Goal: Task Accomplishment & Management: Manage account settings

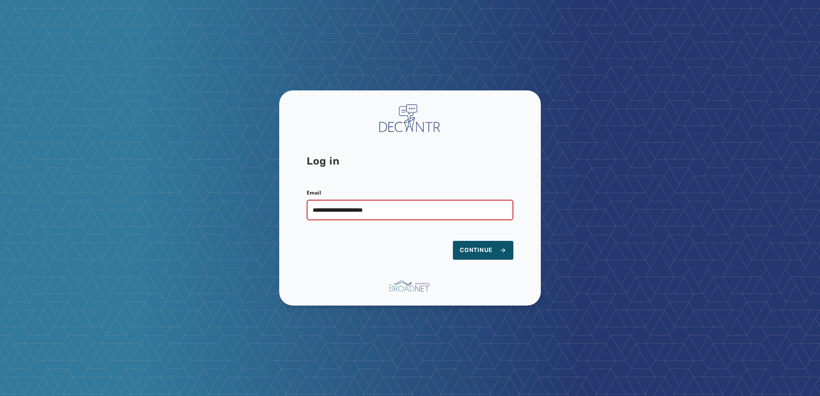
type input "**********"
click at [453, 241] on button "Continue" at bounding box center [483, 250] width 60 height 19
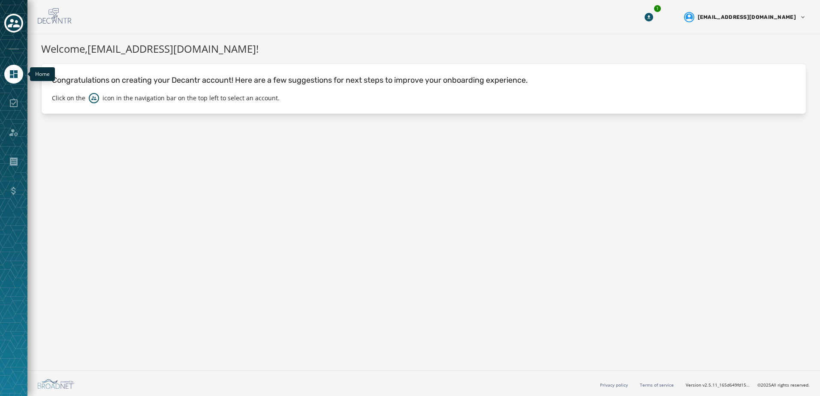
click at [15, 75] on icon "Navigate to Home" at bounding box center [14, 74] width 8 height 8
click at [17, 23] on icon "Toggle account select drawer" at bounding box center [14, 23] width 12 height 12
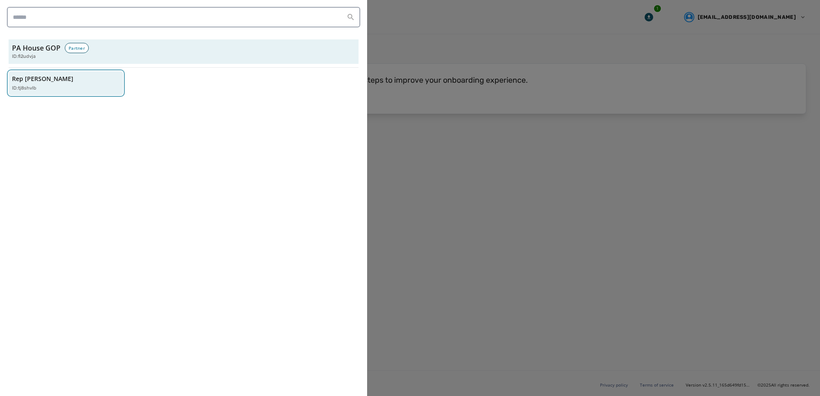
click at [43, 82] on p "Rep [PERSON_NAME]" at bounding box center [42, 79] width 61 height 9
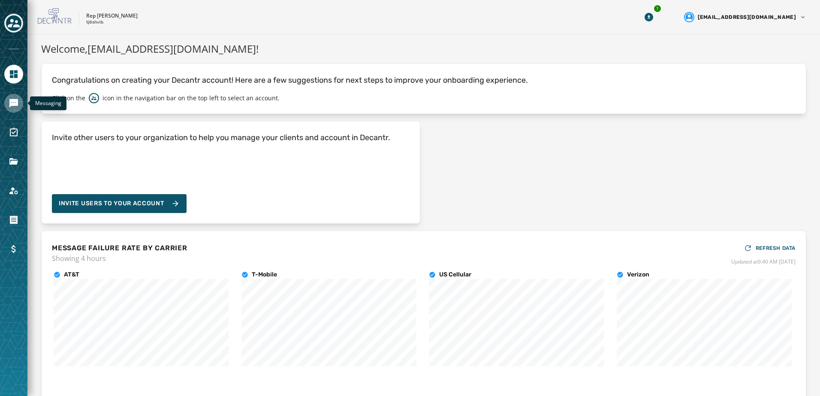
click at [9, 104] on icon "Navigate to Messaging" at bounding box center [13, 103] width 9 height 9
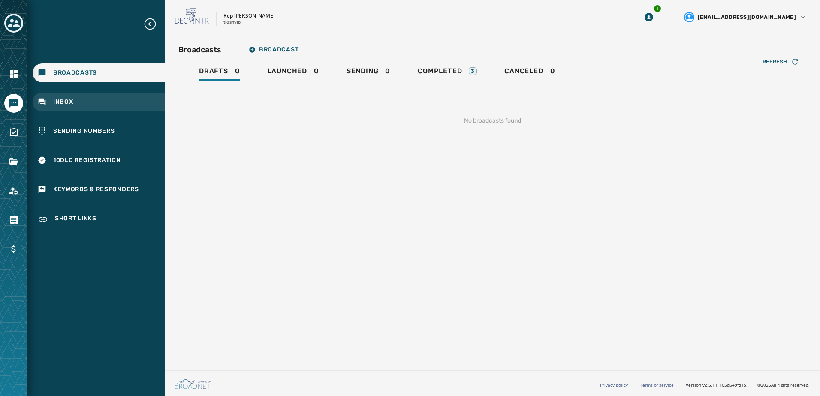
click at [62, 98] on span "Inbox" at bounding box center [63, 102] width 20 height 9
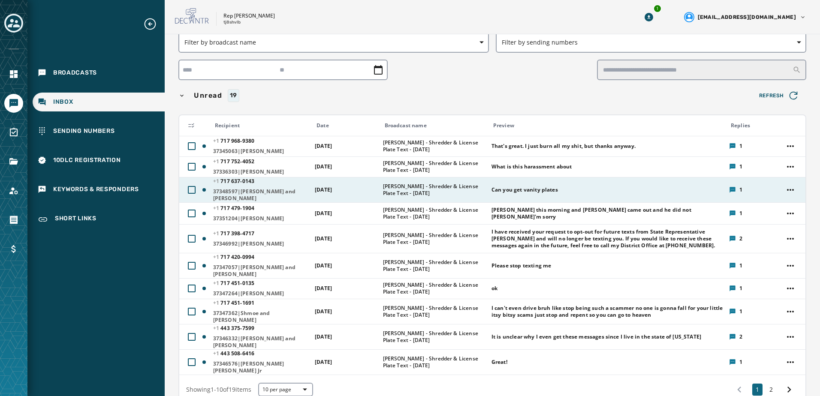
scroll to position [43, 0]
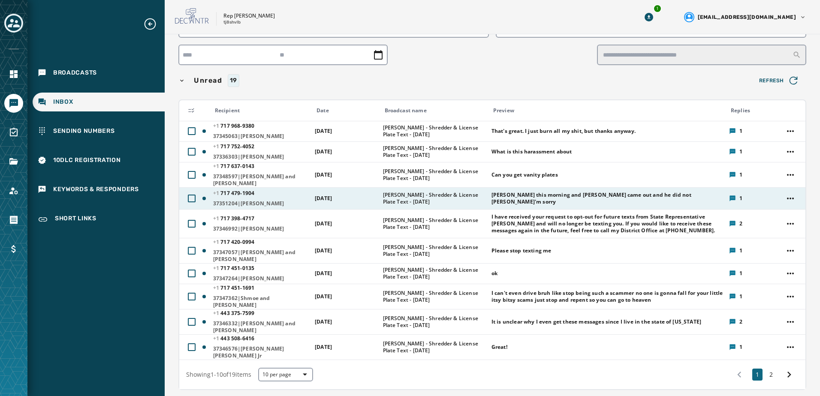
click at [660, 199] on span "[PERSON_NAME] this morning and [PERSON_NAME] came out and he did not [PERSON_NA…" at bounding box center [608, 199] width 232 height 14
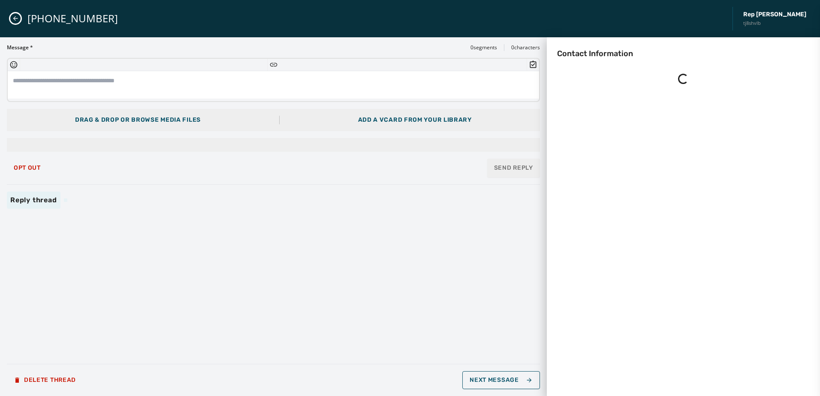
scroll to position [0, 0]
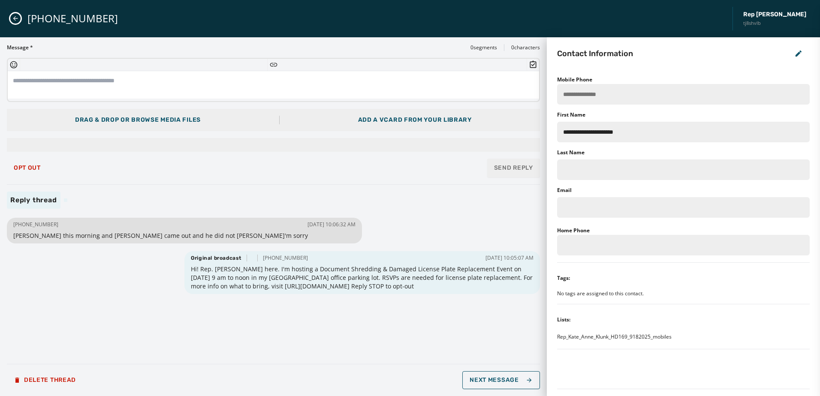
click at [17, 22] on button "Close admin drawer" at bounding box center [15, 18] width 10 height 10
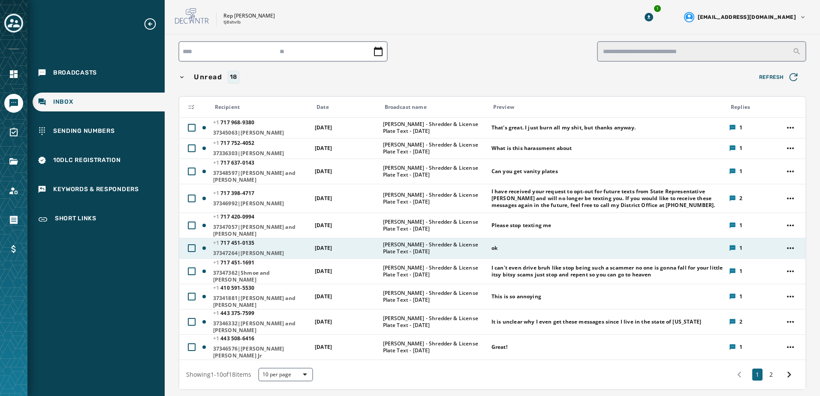
scroll to position [86, 0]
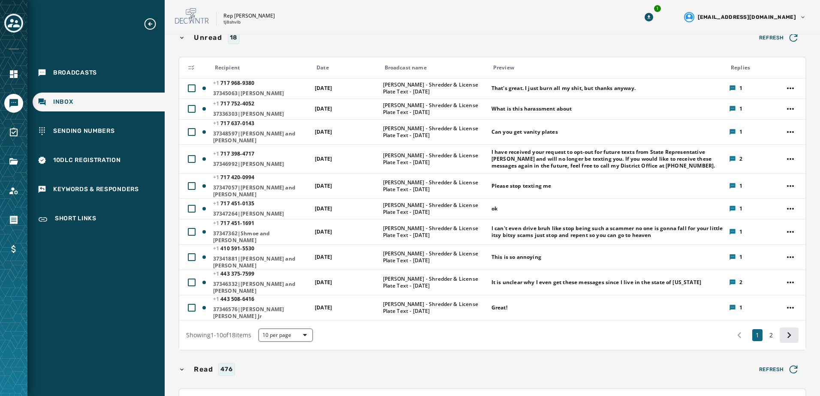
click at [783, 329] on icon at bounding box center [789, 335] width 12 height 12
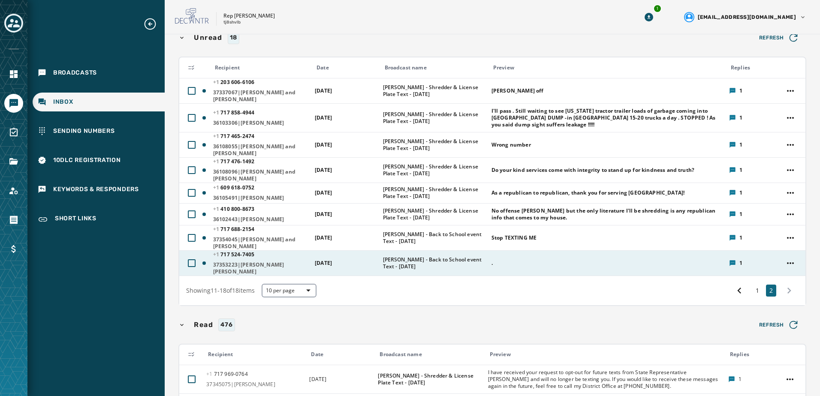
click at [585, 257] on div "." at bounding box center [608, 264] width 232 height 14
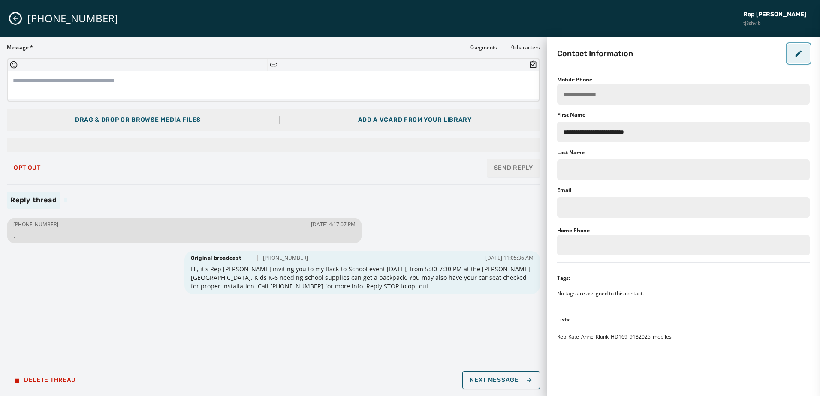
click at [799, 54] on icon "button" at bounding box center [799, 54] width 6 height 6
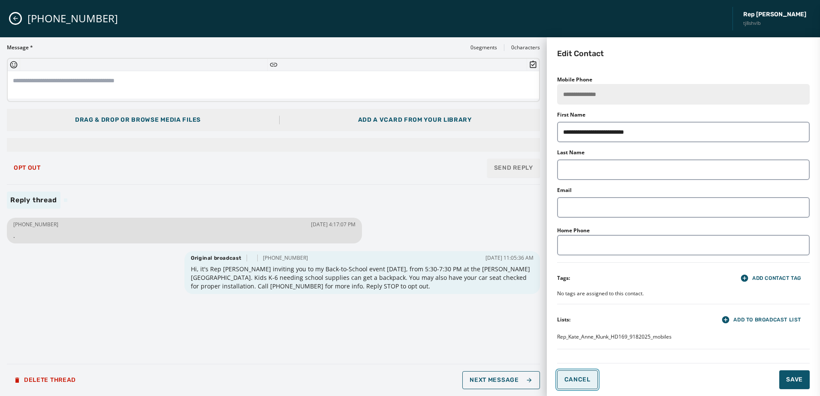
click at [580, 380] on span "Cancel" at bounding box center [578, 380] width 26 height 7
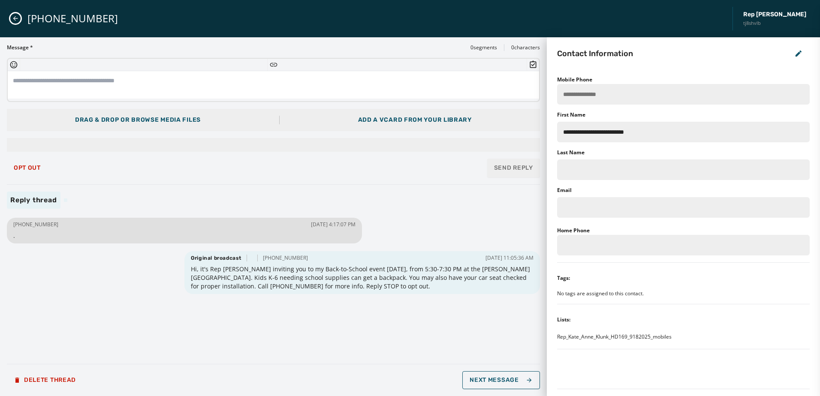
click at [15, 18] on icon "Close admin drawer" at bounding box center [15, 18] width 7 height 7
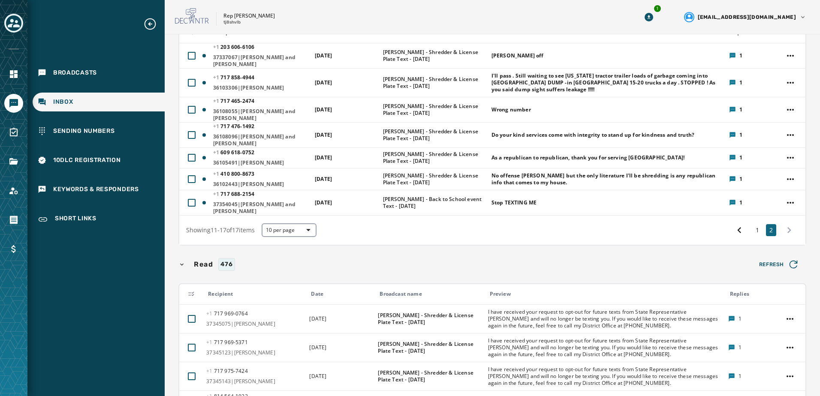
scroll to position [120, 0]
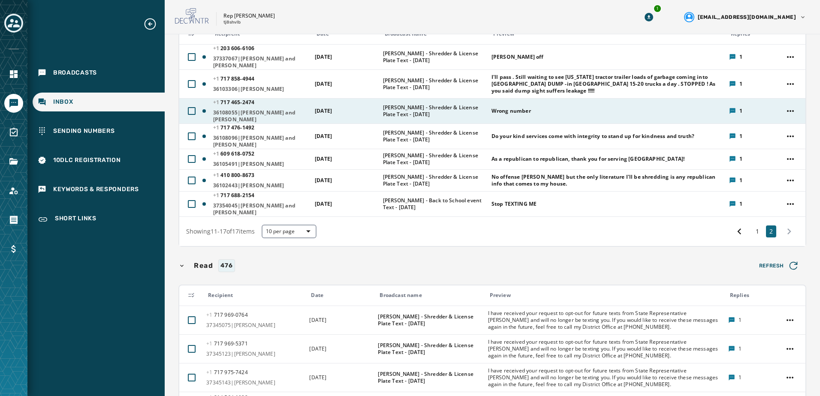
click at [332, 107] on span "[DATE]" at bounding box center [323, 110] width 17 height 7
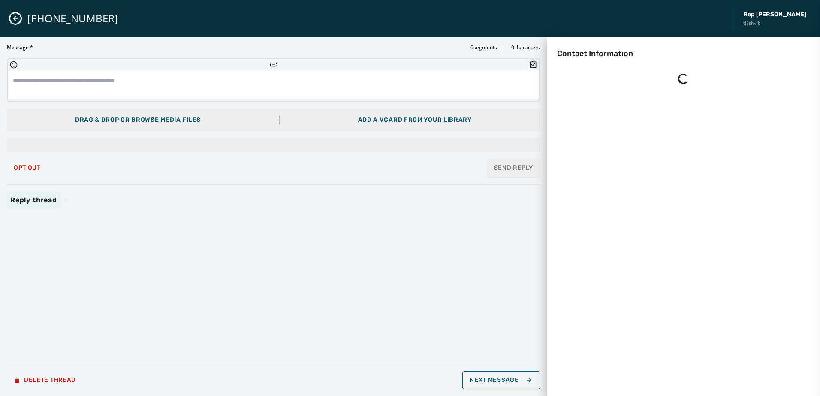
scroll to position [0, 0]
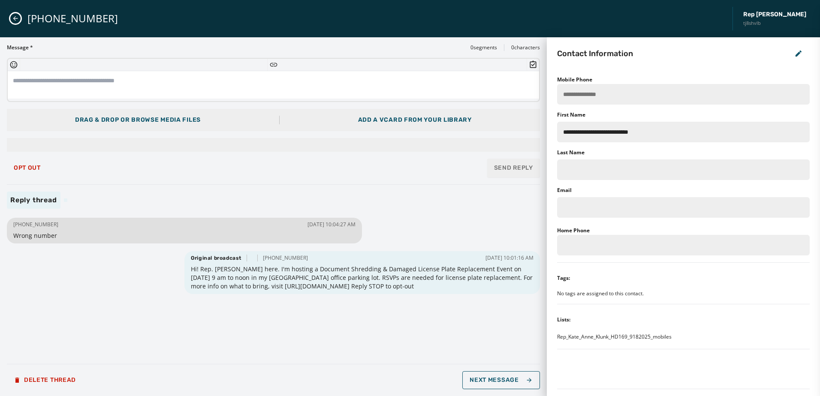
click at [448, 327] on div "[PHONE_NUMBER] [DATE] 10:04:27 AM Wrong number Original broadcast [PHONE_NUMBER…" at bounding box center [273, 287] width 533 height 142
click at [118, 78] on textarea at bounding box center [273, 84] width 531 height 27
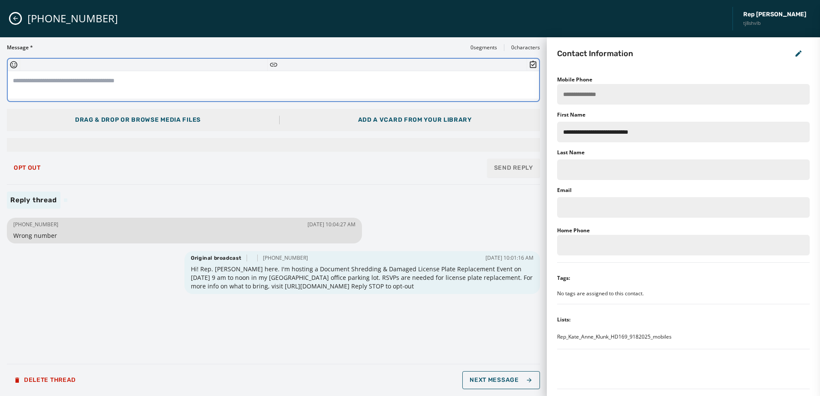
click at [12, 17] on icon "Close admin drawer" at bounding box center [15, 18] width 7 height 7
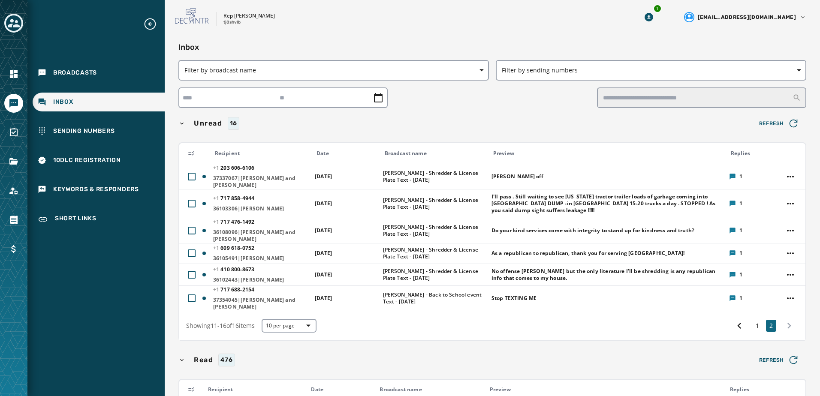
drag, startPoint x: 783, startPoint y: 175, endPoint x: 777, endPoint y: 151, distance: 24.9
click at [779, 151] on th at bounding box center [792, 153] width 27 height 21
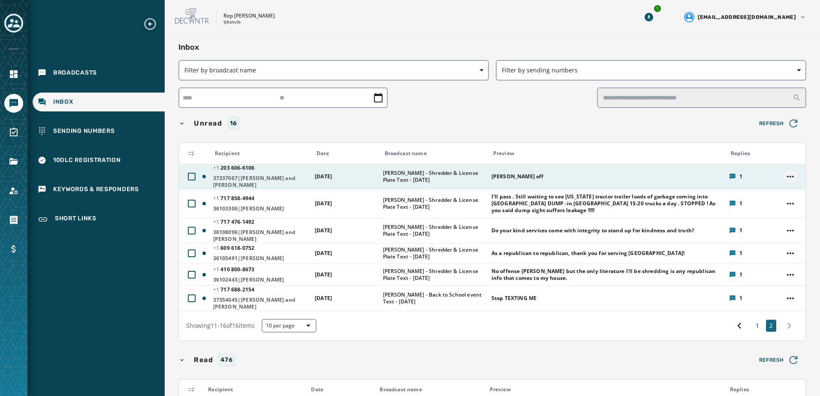
click at [787, 178] on html "Broadcasts Inbox Sending Numbers 10DLC Registration Keywords & Responders Short…" at bounding box center [410, 198] width 820 height 396
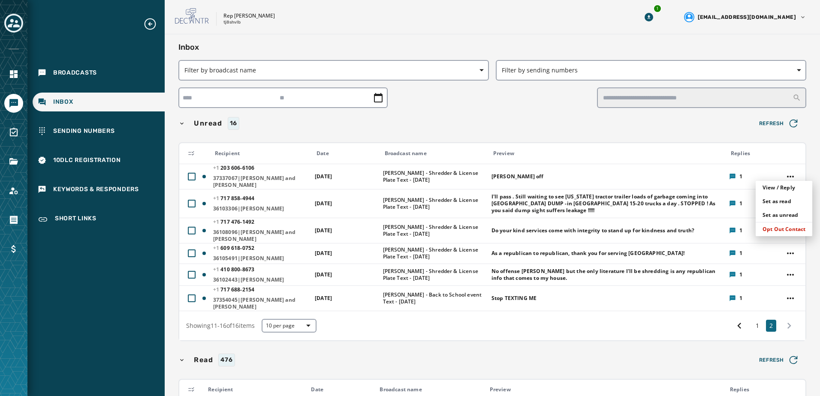
click at [695, 131] on html "Broadcasts Inbox Sending Numbers 10DLC Registration Keywords & Responders Short…" at bounding box center [410, 198] width 820 height 396
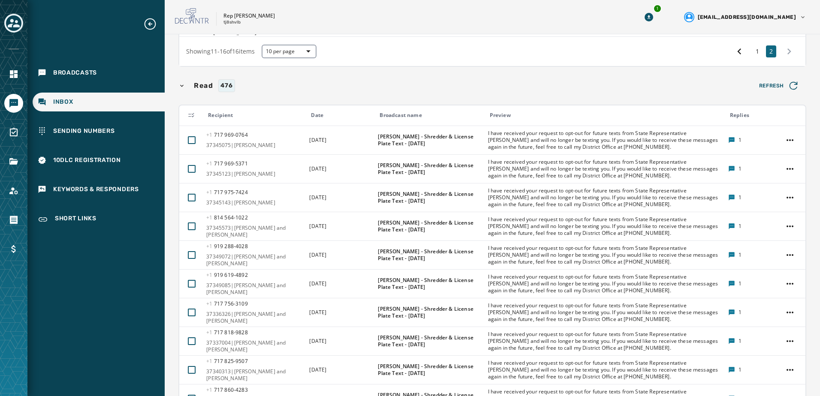
scroll to position [356, 0]
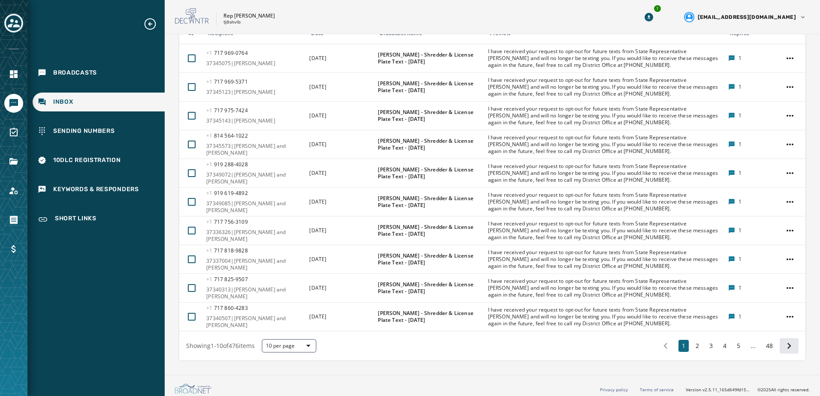
click at [783, 341] on icon at bounding box center [789, 346] width 12 height 12
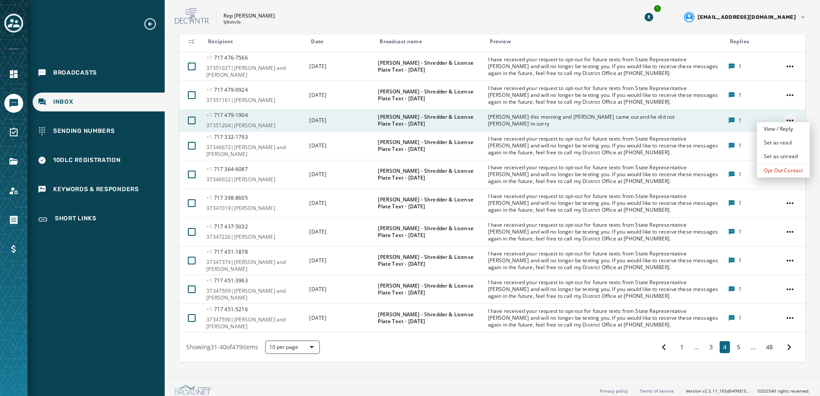
click at [787, 116] on html "Broadcasts Inbox Sending Numbers 10DLC Registration Keywords & Responders Short…" at bounding box center [410, 198] width 820 height 396
click at [785, 172] on div "Opt Out Contact" at bounding box center [783, 171] width 53 height 14
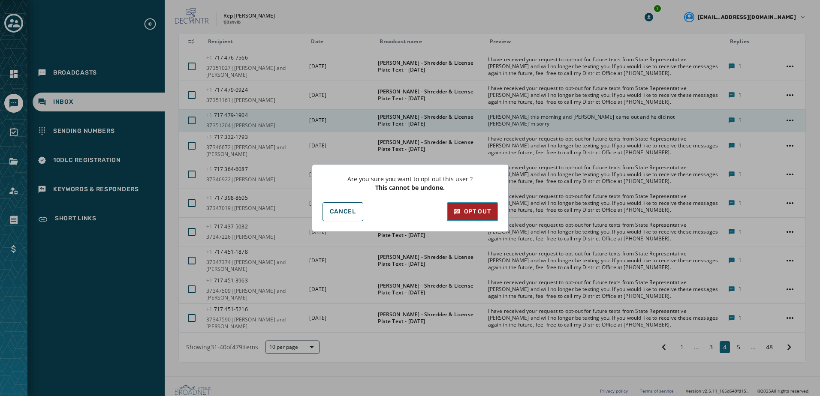
click at [468, 211] on div "Opt Out" at bounding box center [472, 212] width 37 height 9
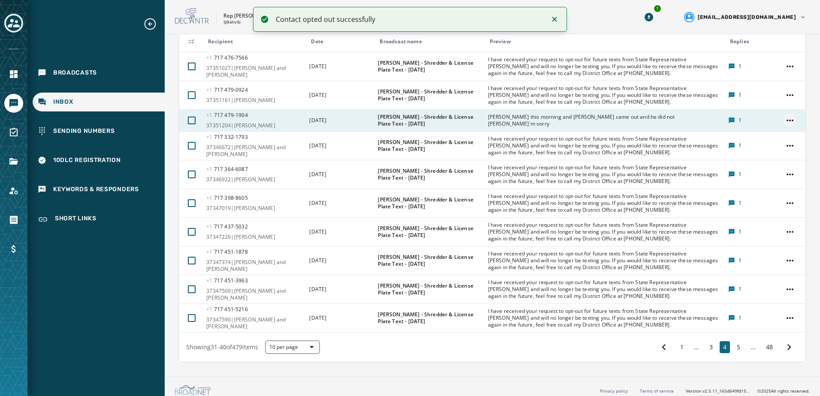
click at [781, 117] on html "Contact opted out successfully Broadcasts Inbox Sending Numbers 10DLC Registrat…" at bounding box center [410, 198] width 820 height 396
click at [784, 172] on div "Opt Out Contact" at bounding box center [783, 171] width 53 height 14
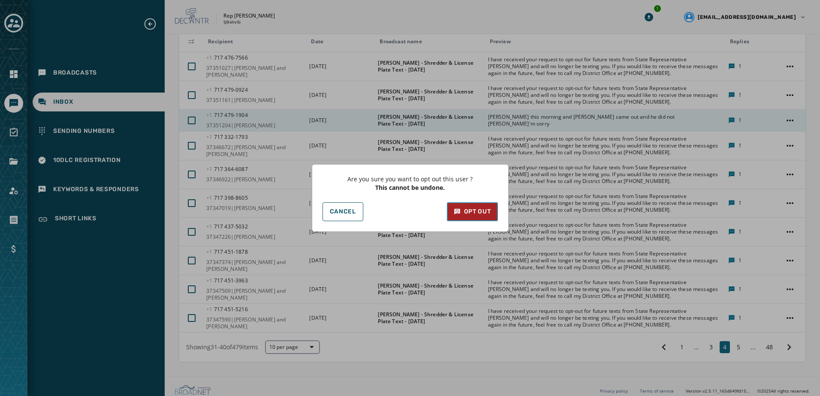
click at [458, 211] on icon at bounding box center [457, 211] width 2 height 2
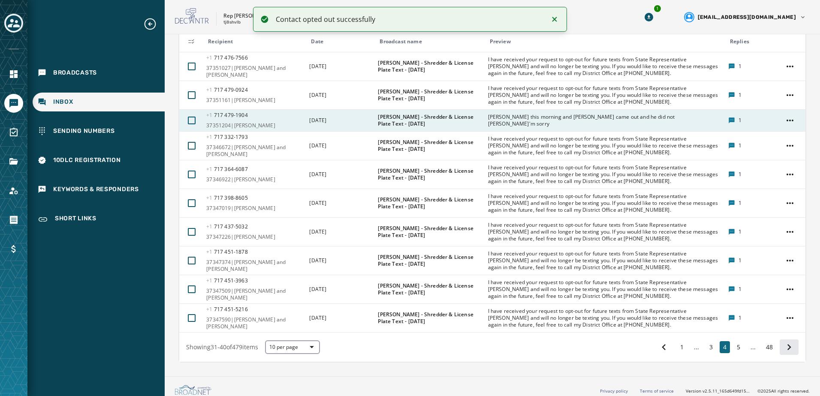
click at [784, 341] on icon at bounding box center [789, 347] width 12 height 12
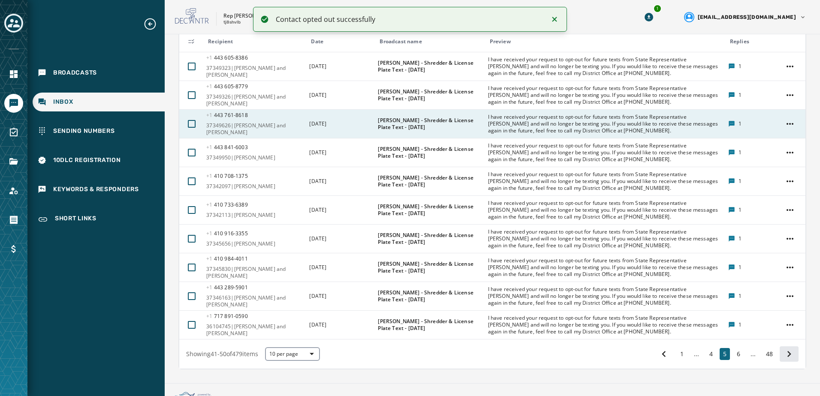
click at [784, 340] on div "Showing 41 - 50 of 479 items 10 per page 1 ... 4 5 6 ... 48" at bounding box center [492, 354] width 626 height 29
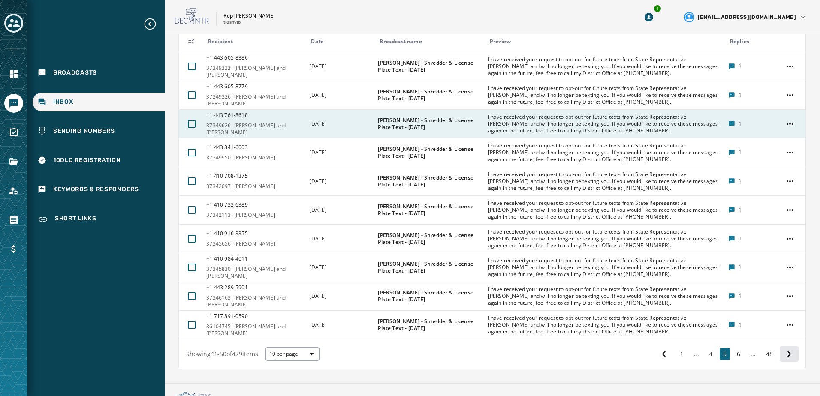
click at [784, 340] on div "Showing 41 - 50 of 479 items 10 per page 1 ... 4 5 6 ... 48" at bounding box center [492, 354] width 626 height 29
click at [784, 348] on icon at bounding box center [789, 354] width 12 height 12
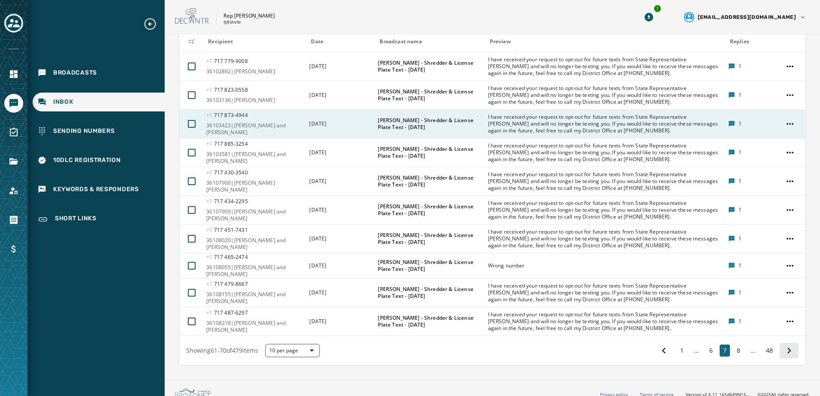
click at [784, 346] on icon at bounding box center [789, 351] width 12 height 12
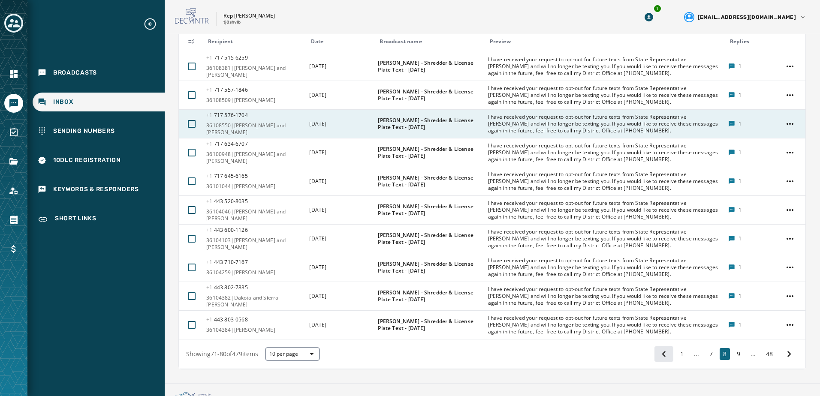
click at [658, 350] on icon at bounding box center [664, 354] width 12 height 12
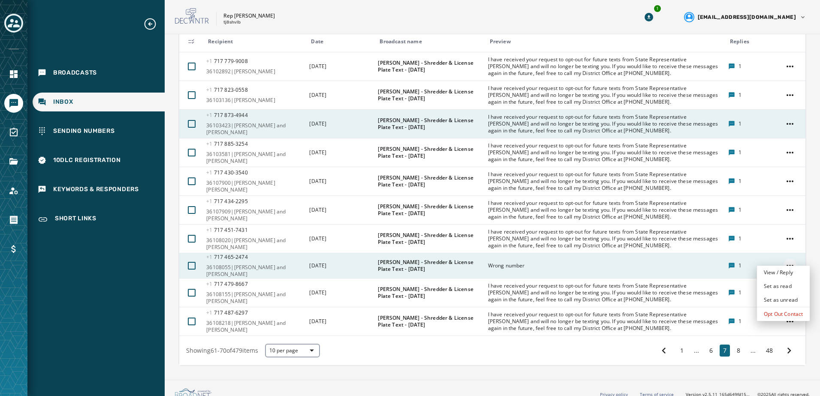
click at [786, 257] on html "Broadcasts Inbox Sending Numbers 10DLC Registration Keywords & Responders Short…" at bounding box center [410, 198] width 820 height 396
click at [783, 313] on div "Opt Out Contact" at bounding box center [783, 315] width 53 height 14
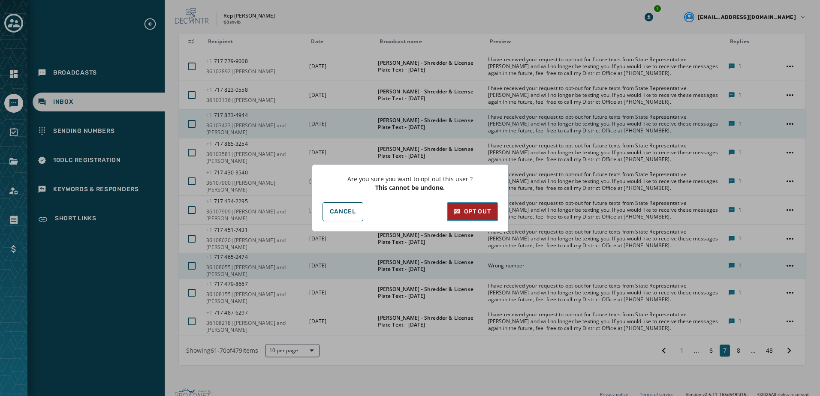
click at [474, 209] on div "Opt Out" at bounding box center [472, 212] width 37 height 9
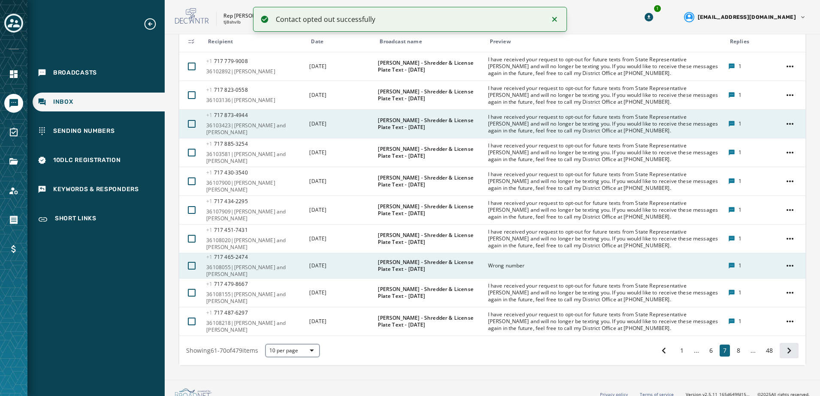
click at [788, 348] on icon at bounding box center [790, 351] width 4 height 6
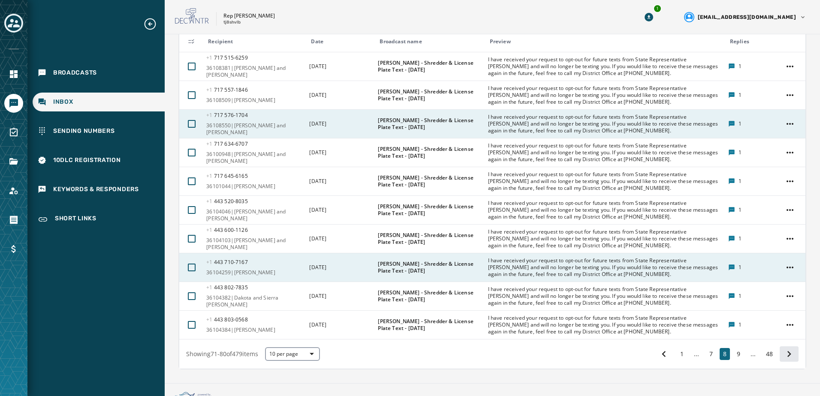
click at [783, 349] on icon at bounding box center [789, 354] width 12 height 12
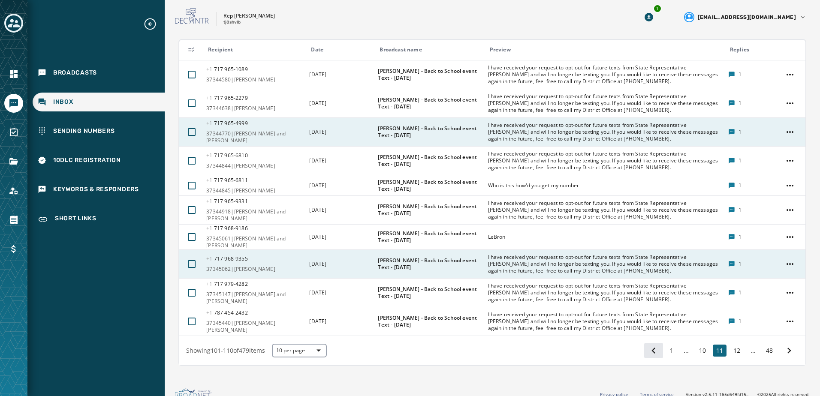
click at [650, 345] on icon at bounding box center [654, 351] width 12 height 12
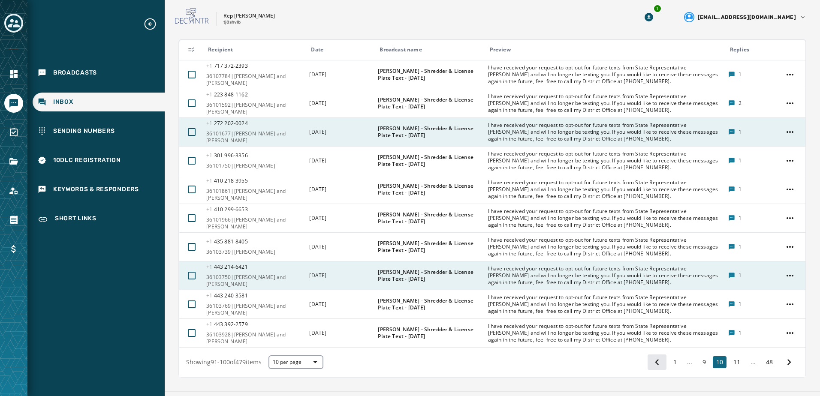
click at [650, 338] on span "I have received your request to opt-out for future texts from State Representat…" at bounding box center [605, 333] width 235 height 21
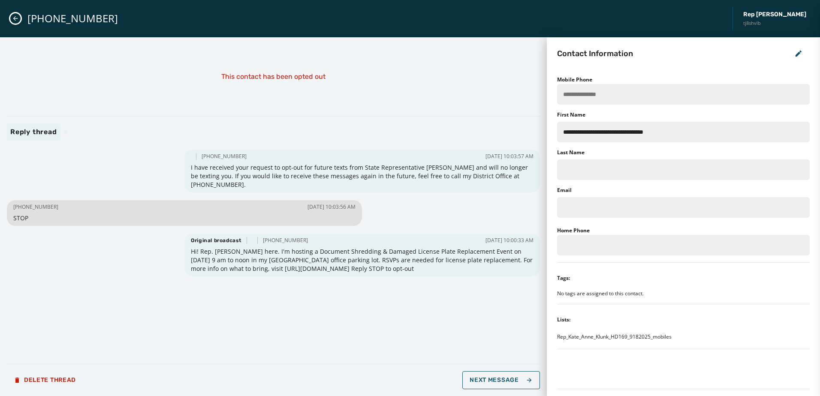
click at [19, 15] on button "Close admin drawer" at bounding box center [15, 18] width 10 height 10
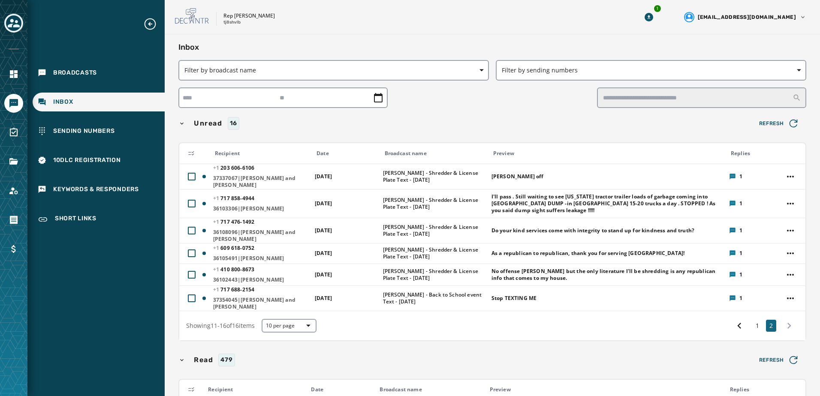
click at [81, 103] on div "Inbox" at bounding box center [99, 102] width 132 height 19
drag, startPoint x: 782, startPoint y: 292, endPoint x: 599, endPoint y: 318, distance: 184.7
click at [599, 318] on div "Showing 11 - 16 of 16 items 10 per page 1 2" at bounding box center [492, 325] width 626 height 29
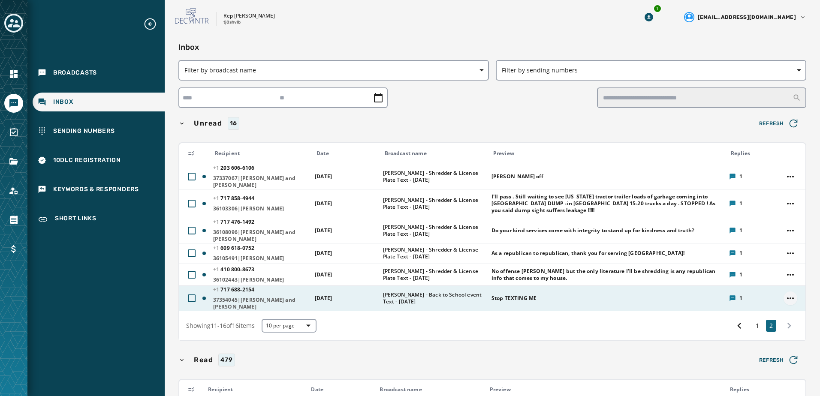
click at [788, 292] on html "Broadcasts Inbox Sending Numbers 10DLC Registration Keywords & Responders Short…" at bounding box center [410, 198] width 820 height 396
click at [788, 348] on div "Opt Out Contact" at bounding box center [784, 349] width 57 height 14
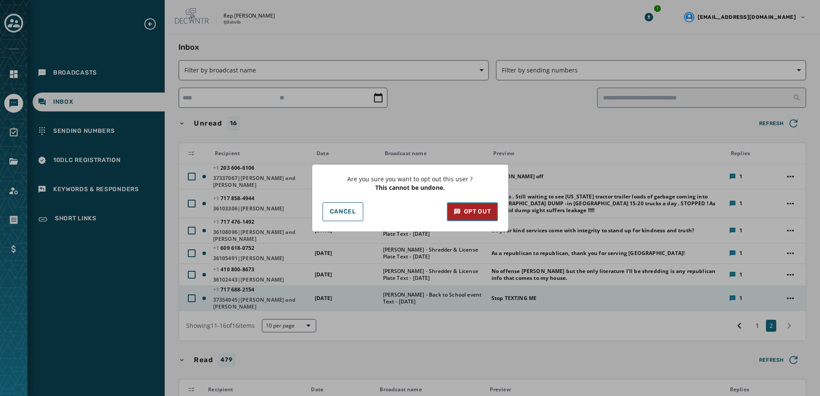
click at [462, 208] on div "Opt Out" at bounding box center [472, 212] width 37 height 9
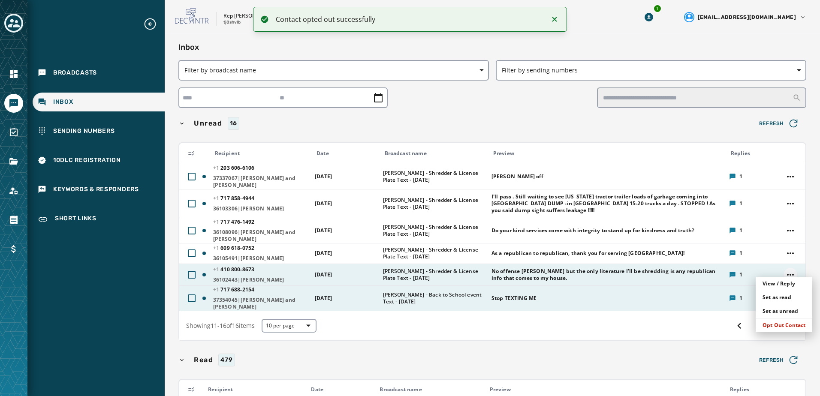
click at [783, 269] on html "Contact opted out successfully Broadcasts Inbox Sending Numbers 10DLC Registrat…" at bounding box center [410, 198] width 820 height 396
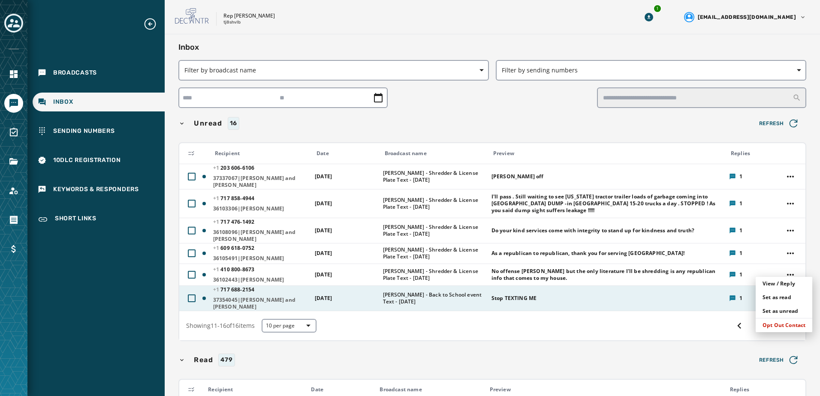
click at [439, 346] on html "Broadcasts Inbox Sending Numbers 10DLC Registration Keywords & Responders Short…" at bounding box center [410, 198] width 820 height 396
click at [737, 323] on icon at bounding box center [739, 326] width 4 height 6
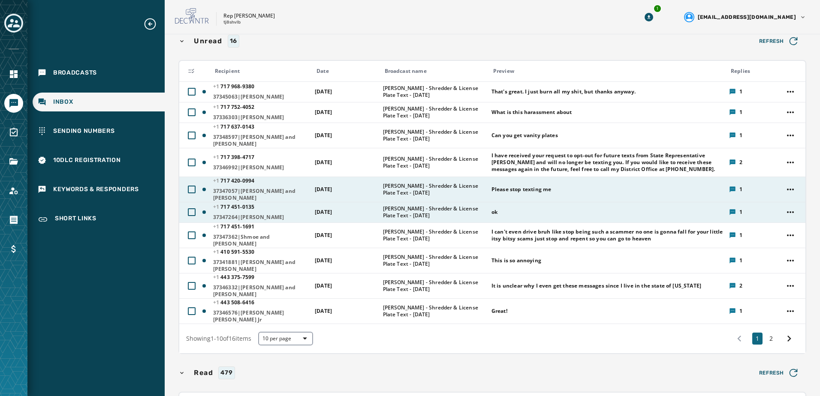
scroll to position [86, 0]
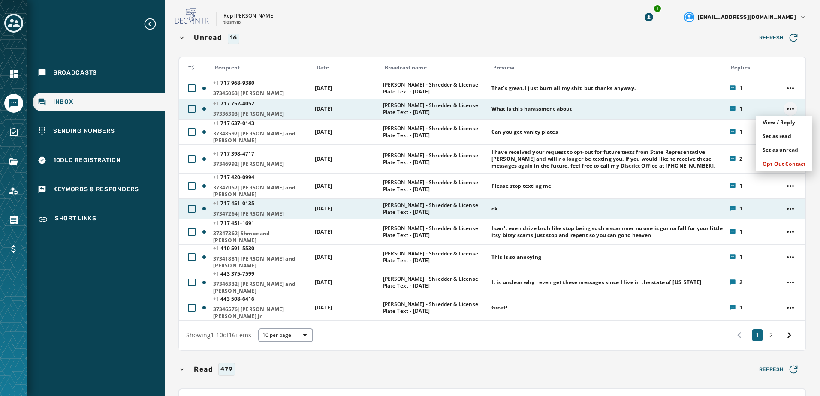
click at [783, 107] on html "Broadcasts Inbox Sending Numbers 10DLC Registration Keywords & Responders Short…" at bounding box center [410, 198] width 820 height 396
click at [782, 166] on div "Opt Out Contact" at bounding box center [784, 164] width 57 height 14
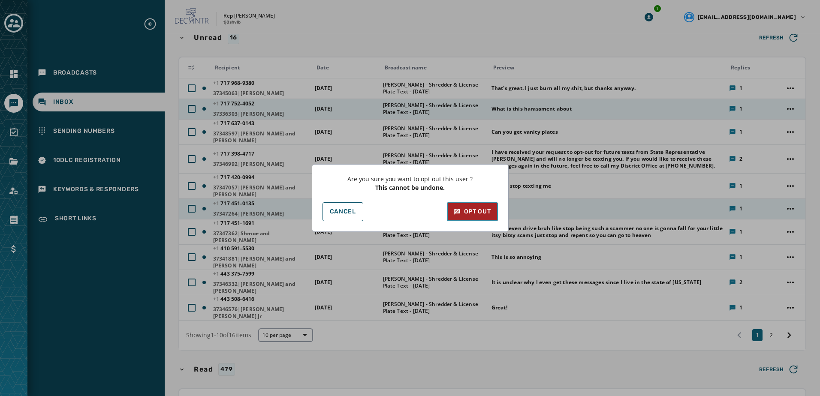
click at [456, 215] on icon at bounding box center [457, 212] width 7 height 9
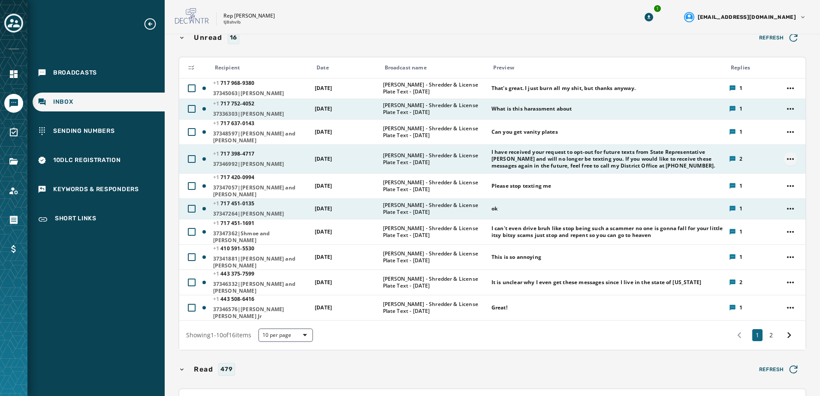
click at [785, 159] on html "Broadcasts Inbox Sending Numbers 10DLC Registration Keywords & Responders Short…" at bounding box center [410, 198] width 820 height 396
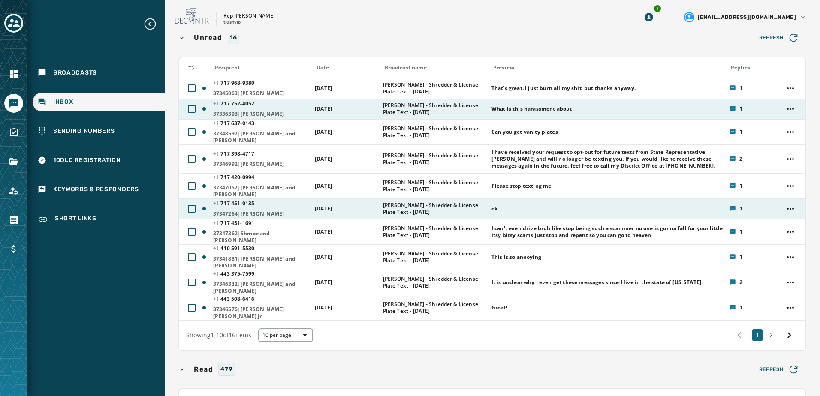
click at [596, 190] on html "Broadcasts Inbox Sending Numbers 10DLC Registration Keywords & Responders Short…" at bounding box center [410, 198] width 820 height 396
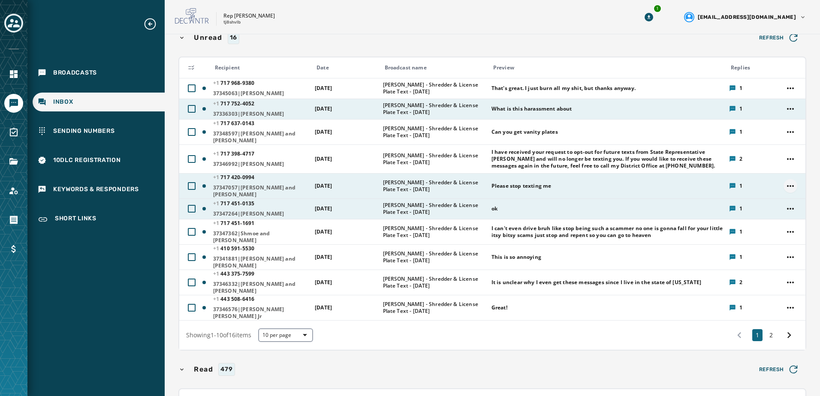
click at [779, 185] on html "Broadcasts Inbox Sending Numbers 10DLC Registration Keywords & Responders Short…" at bounding box center [410, 198] width 820 height 396
click at [784, 239] on div "Opt Out Contact" at bounding box center [784, 242] width 57 height 14
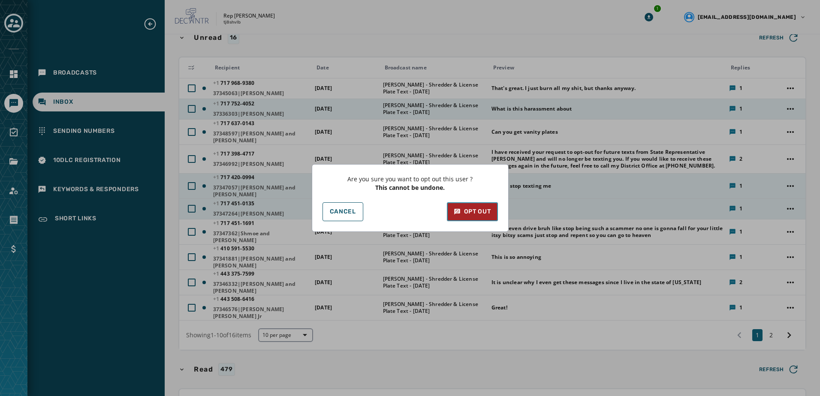
click at [471, 211] on div "Opt Out" at bounding box center [472, 212] width 37 height 9
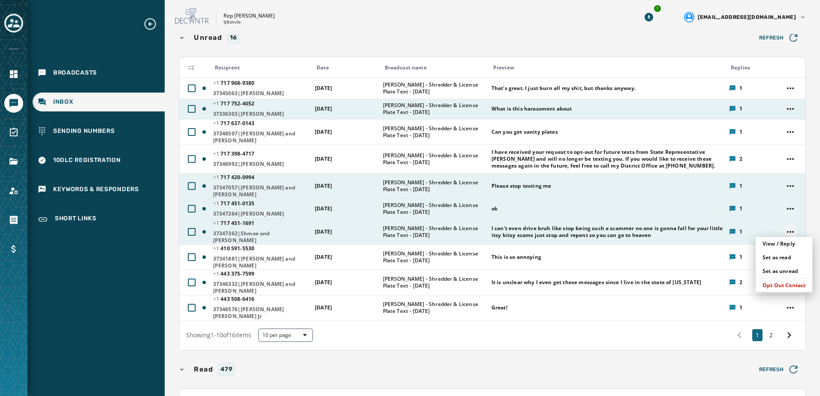
click at [787, 231] on html "Broadcasts Inbox Sending Numbers 10DLC Registration Keywords & Responders Short…" at bounding box center [410, 198] width 820 height 396
click at [782, 286] on div "Opt Out Contact" at bounding box center [784, 286] width 57 height 14
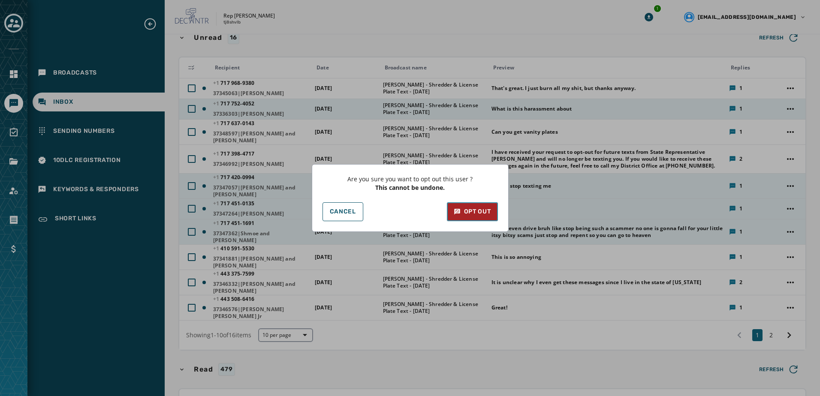
click at [470, 211] on div "Opt Out" at bounding box center [472, 212] width 37 height 9
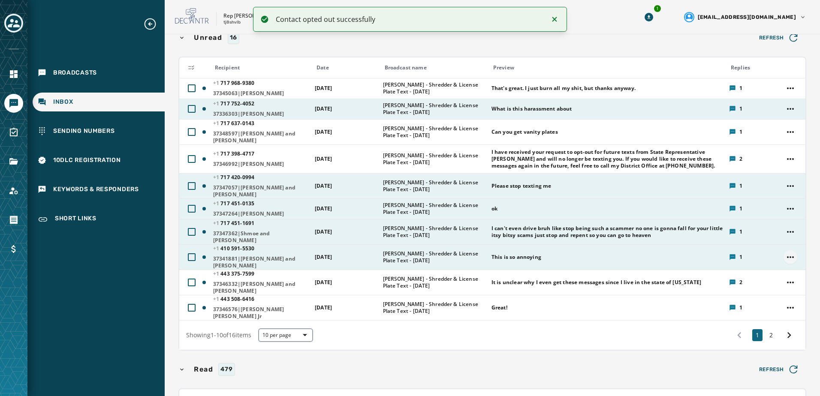
click at [783, 250] on html "Contact opted out successfully Broadcasts Inbox Sending Numbers 10DLC Registrat…" at bounding box center [410, 198] width 820 height 396
click at [772, 304] on div "Opt Out Contact" at bounding box center [784, 307] width 57 height 14
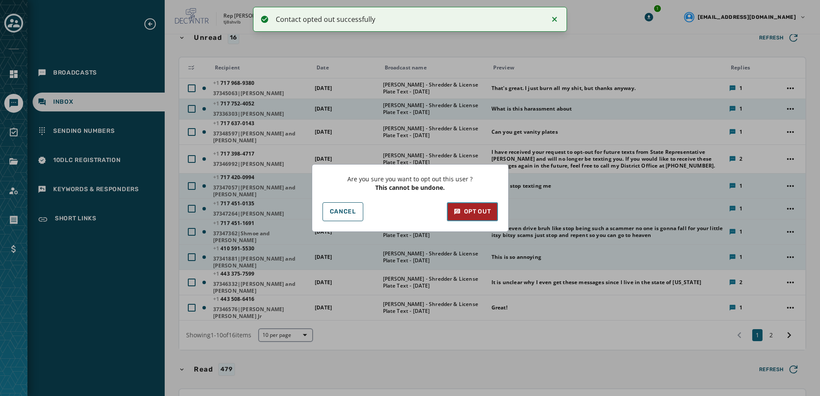
click at [486, 209] on div "Opt Out" at bounding box center [472, 212] width 37 height 9
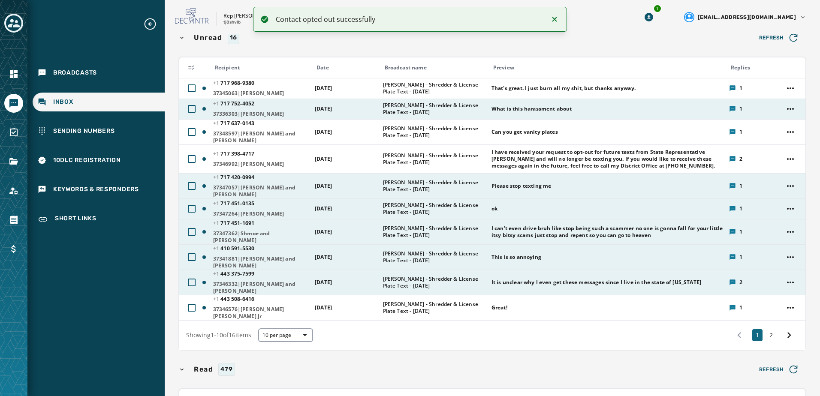
click at [791, 272] on td at bounding box center [792, 282] width 27 height 25
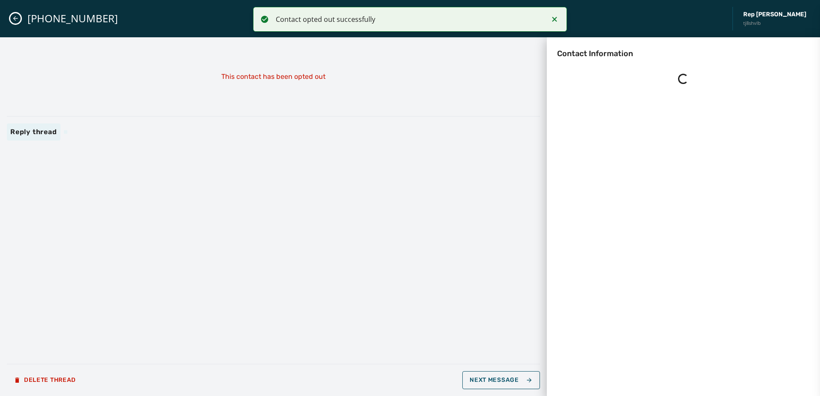
scroll to position [0, 0]
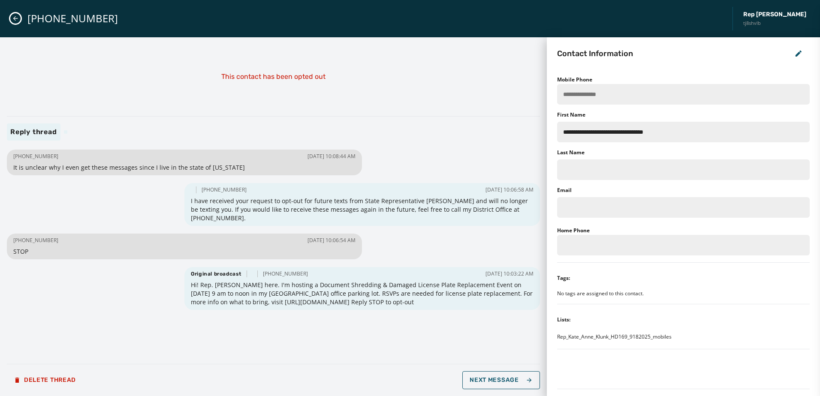
click at [15, 14] on button "Close admin drawer" at bounding box center [15, 18] width 10 height 10
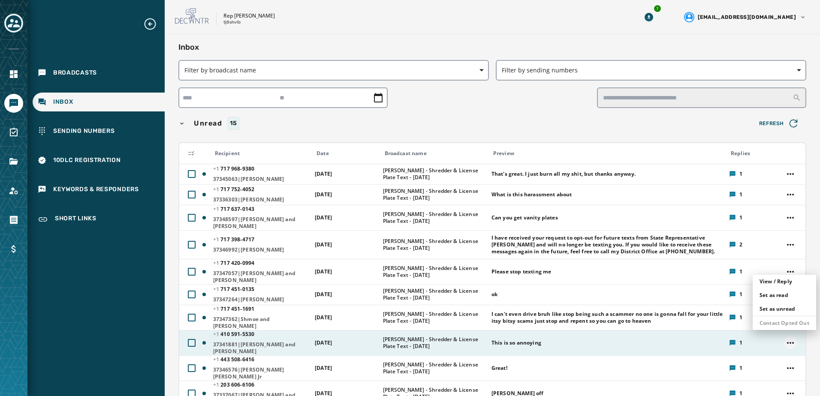
click at [784, 336] on html "Broadcasts Inbox Sending Numbers 10DLC Registration Keywords & Responders Short…" at bounding box center [410, 198] width 820 height 396
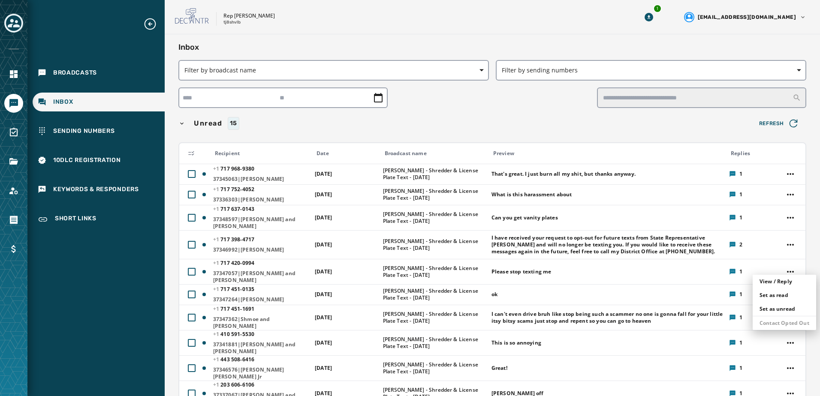
click at [688, 319] on html "Broadcasts Inbox Sending Numbers 10DLC Registration Keywords & Responders Short…" at bounding box center [410, 198] width 820 height 396
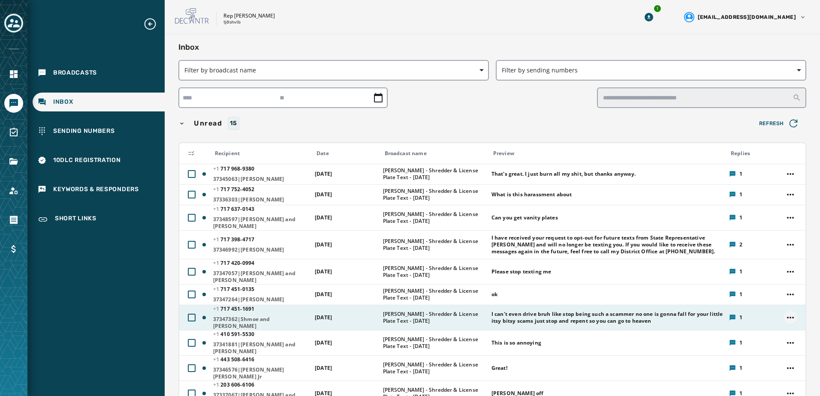
click at [788, 317] on html "Broadcasts Inbox Sending Numbers 10DLC Registration Keywords & Responders Short…" at bounding box center [410, 198] width 820 height 396
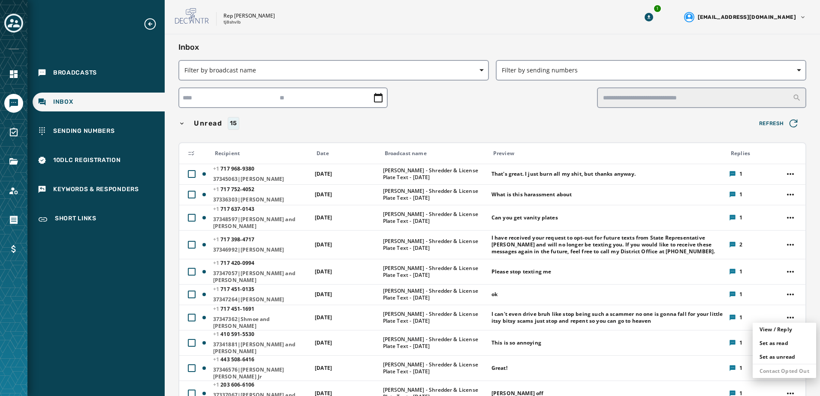
click at [646, 290] on html "Broadcasts Inbox Sending Numbers 10DLC Registration Keywords & Responders Short…" at bounding box center [410, 198] width 820 height 396
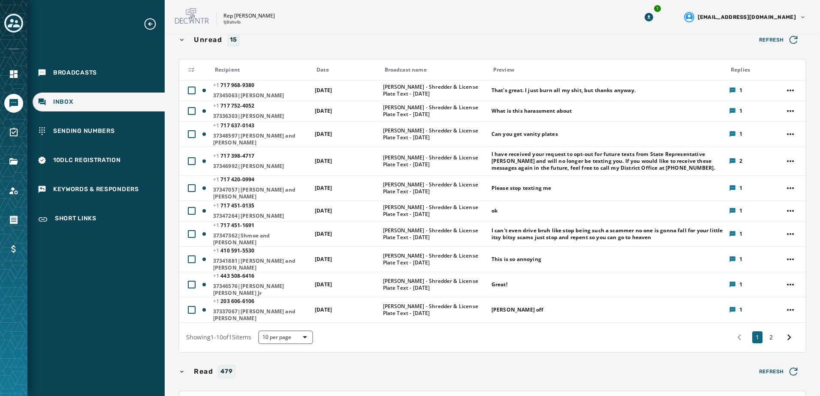
scroll to position [129, 0]
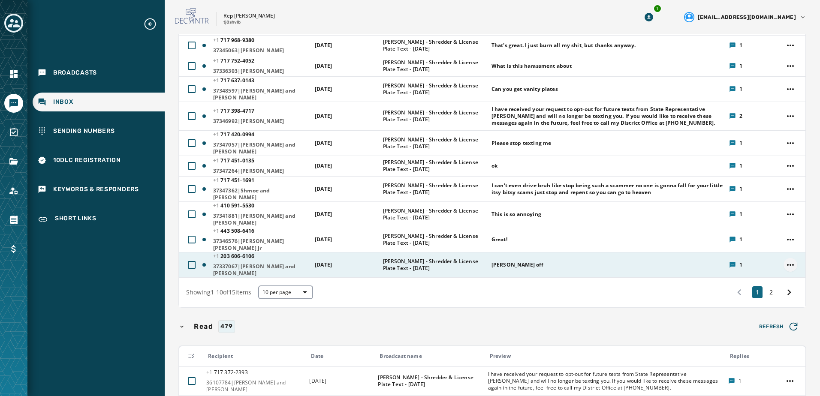
click at [786, 249] on html "Broadcasts Inbox Sending Numbers 10DLC Registration Keywords & Responders Short…" at bounding box center [410, 198] width 820 height 396
click at [789, 303] on div "Opt Out Contact" at bounding box center [784, 305] width 57 height 14
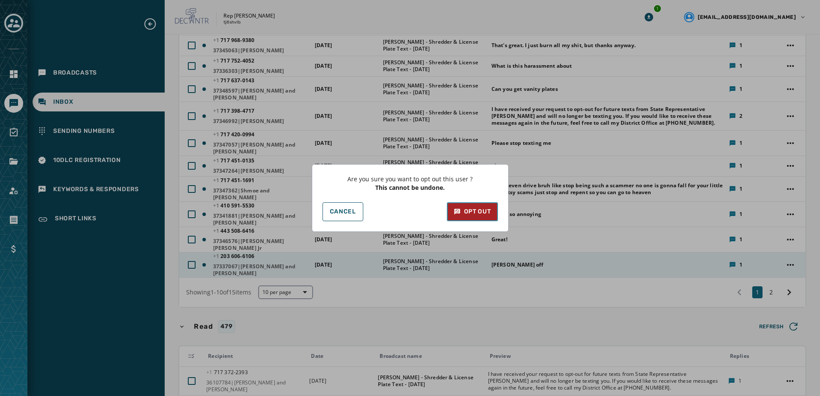
click at [483, 210] on div "Opt Out" at bounding box center [472, 212] width 37 height 9
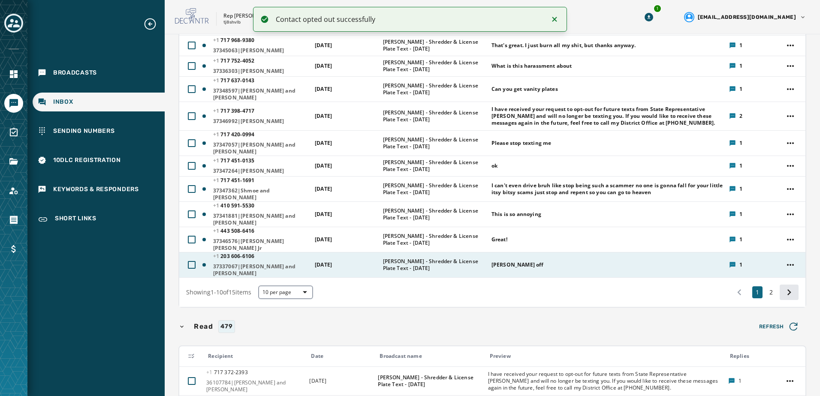
click at [783, 287] on icon at bounding box center [789, 293] width 12 height 12
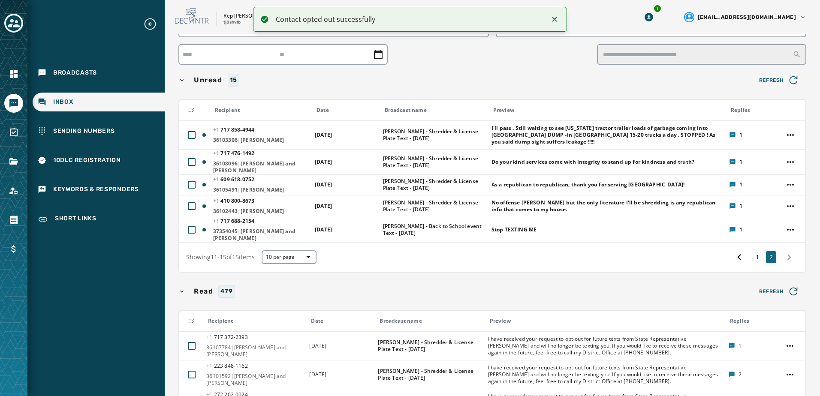
scroll to position [43, 0]
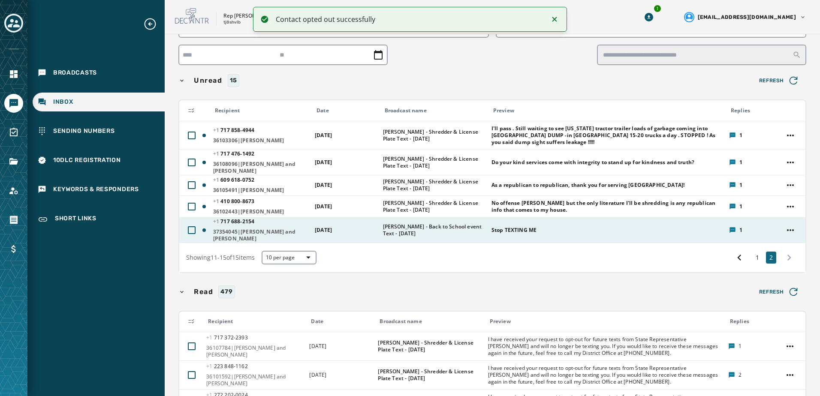
click at [779, 225] on td at bounding box center [792, 229] width 27 height 25
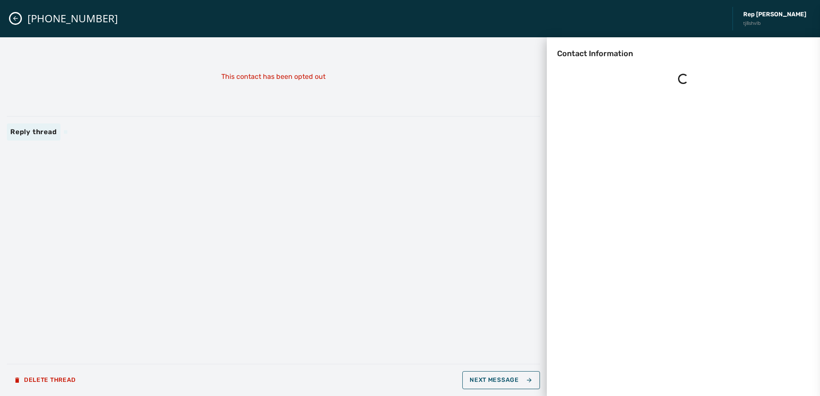
scroll to position [0, 0]
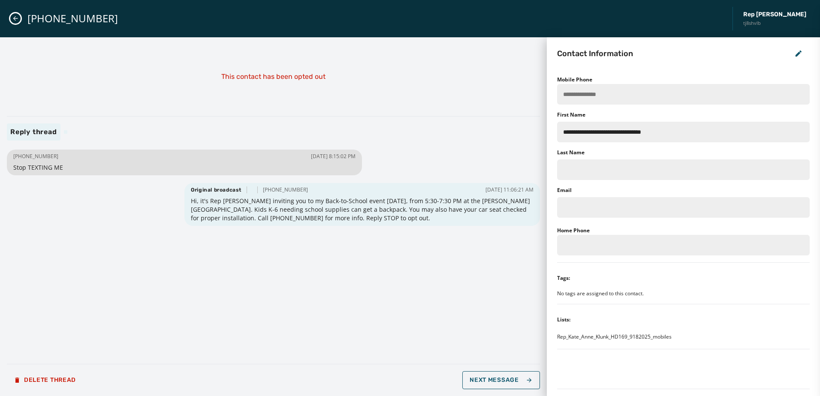
click at [13, 16] on icon "Close admin drawer" at bounding box center [15, 18] width 7 height 7
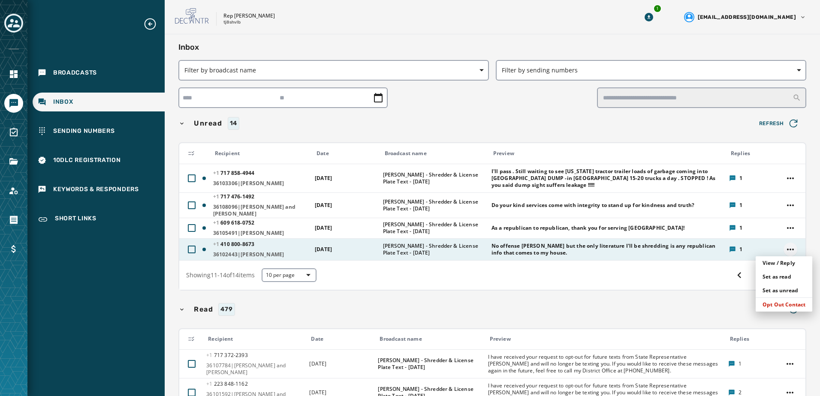
click at [783, 250] on html "Broadcasts Inbox Sending Numbers 10DLC Registration Keywords & Responders Short…" at bounding box center [410, 198] width 820 height 396
click at [778, 306] on div "Opt Out Contact" at bounding box center [784, 305] width 57 height 14
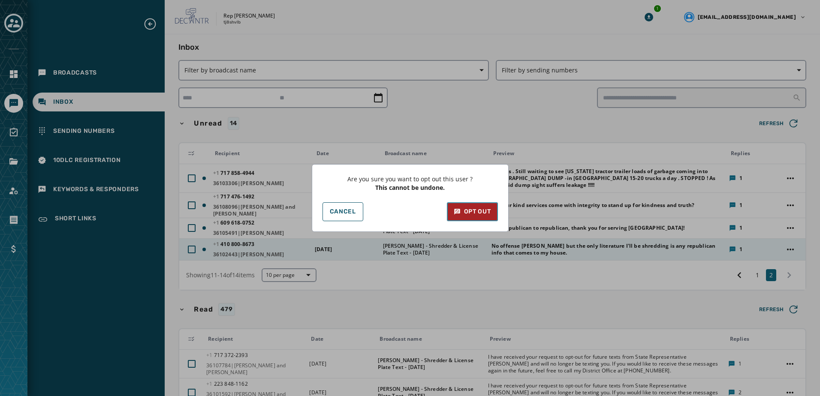
click at [468, 209] on div "Opt Out" at bounding box center [472, 212] width 37 height 9
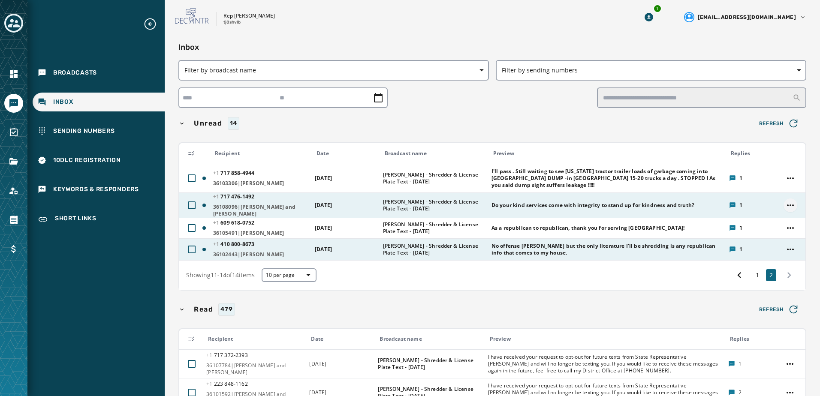
click at [780, 204] on html "Broadcasts Inbox Sending Numbers 10DLC Registration Keywords & Responders Short…" at bounding box center [410, 198] width 820 height 396
click at [770, 261] on div "Opt Out Contact" at bounding box center [784, 261] width 57 height 14
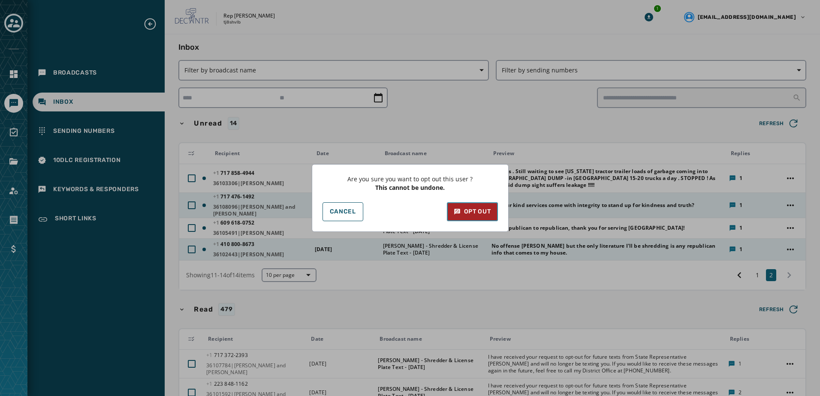
click at [477, 208] on div "Opt Out" at bounding box center [472, 212] width 37 height 9
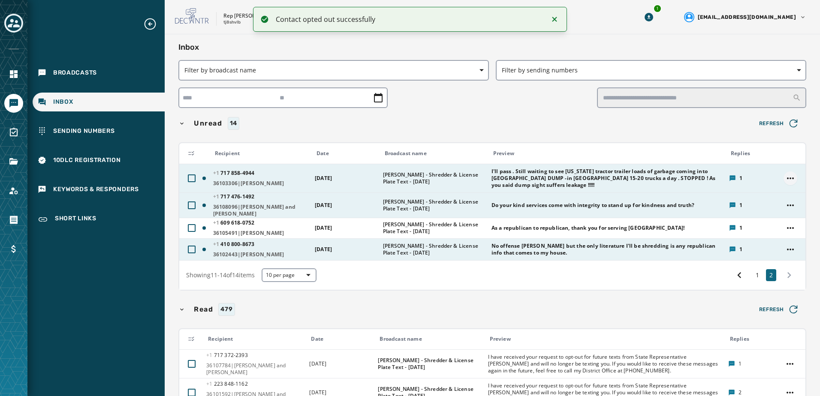
click at [785, 178] on html "Contact opted out successfully Broadcasts Inbox Sending Numbers 10DLC Registrat…" at bounding box center [410, 198] width 820 height 396
click at [773, 233] on div "Opt Out Contact" at bounding box center [784, 234] width 57 height 14
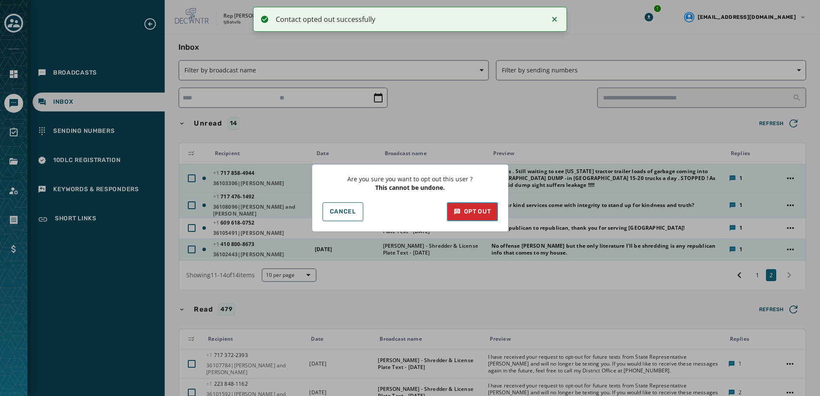
click at [481, 207] on button "Opt Out" at bounding box center [472, 211] width 51 height 19
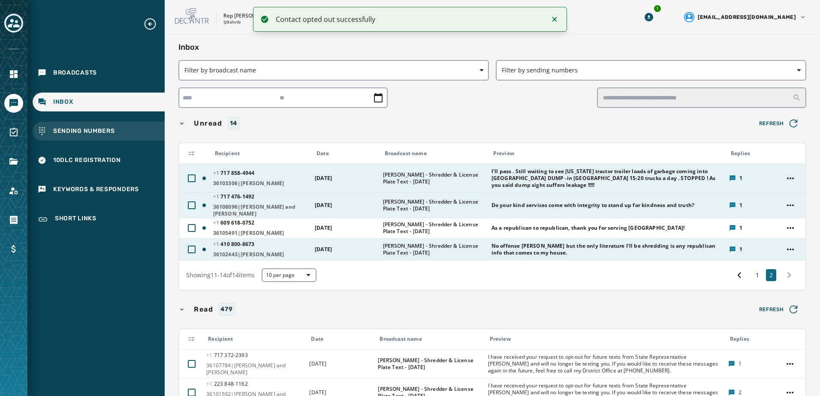
click at [96, 127] on span "Sending Numbers" at bounding box center [84, 131] width 62 height 9
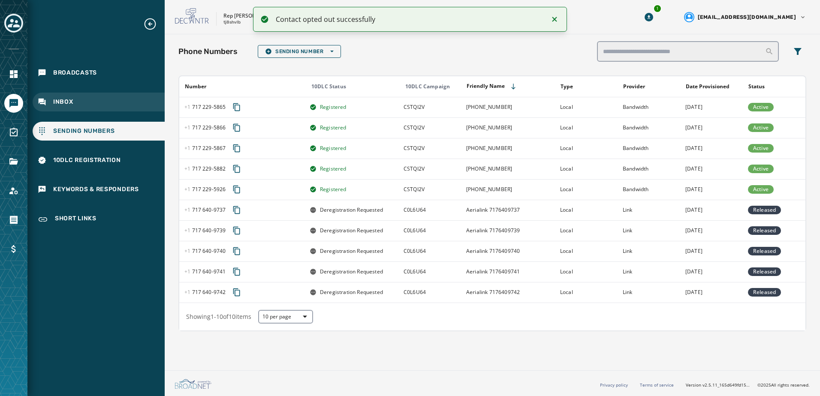
click at [68, 100] on span "Inbox" at bounding box center [63, 102] width 20 height 9
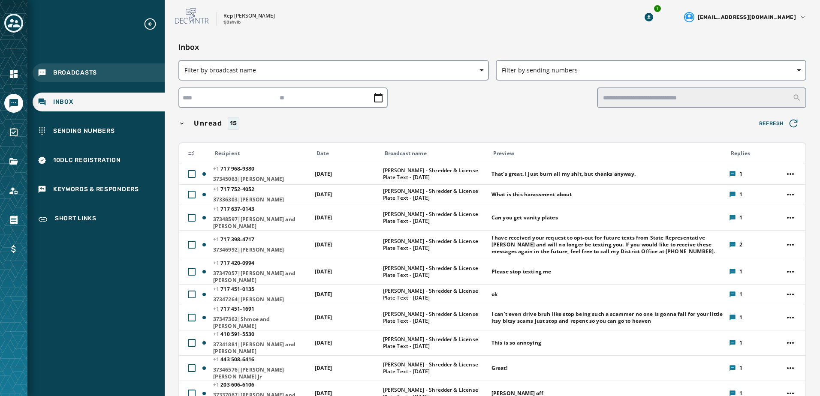
click at [88, 76] on span "Broadcasts" at bounding box center [75, 73] width 44 height 9
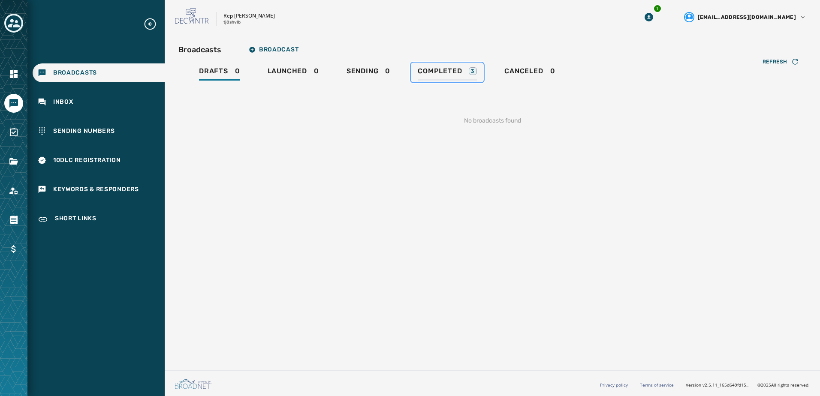
click at [433, 69] on span "Completed" at bounding box center [440, 71] width 44 height 9
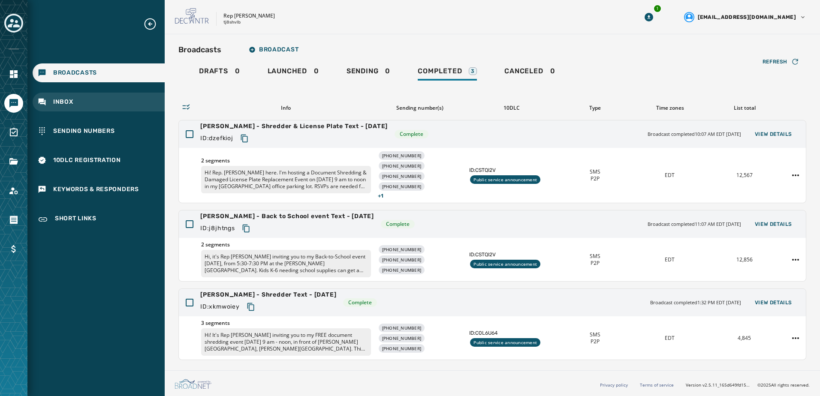
click at [89, 102] on div "Inbox" at bounding box center [99, 102] width 132 height 19
